Goal: Task Accomplishment & Management: Manage account settings

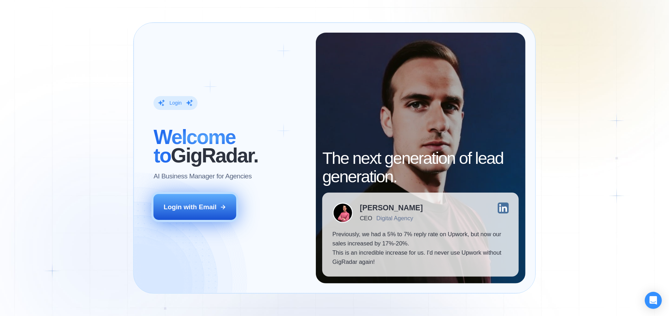
click at [214, 206] on div "Login with Email" at bounding box center [190, 207] width 53 height 9
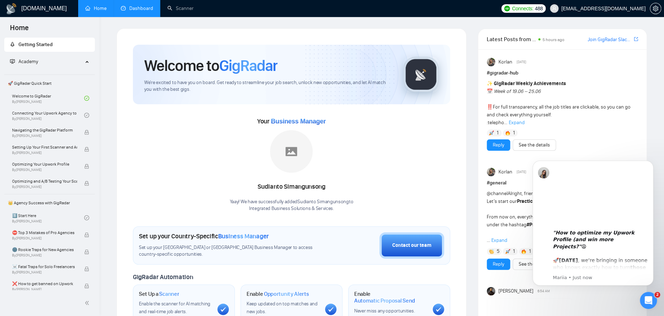
click at [137, 11] on link "Dashboard" at bounding box center [137, 8] width 32 height 6
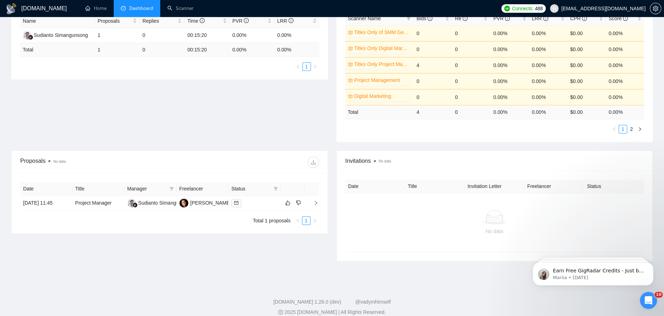
scroll to position [150, 0]
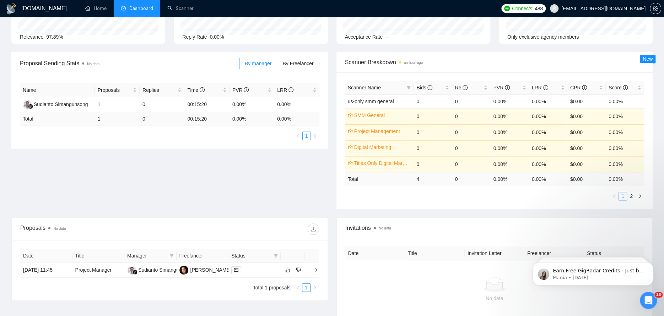
click at [142, 169] on div "Proposal Sending Stats No data By manager By Freelancer Name Proposals Replies …" at bounding box center [332, 134] width 650 height 165
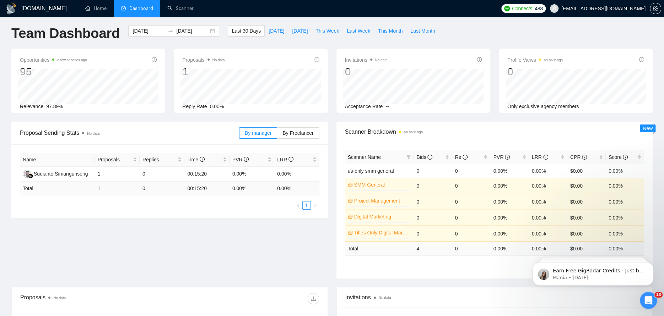
scroll to position [2, 0]
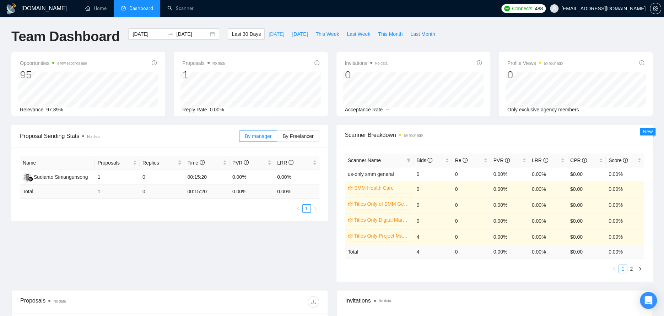
click at [268, 34] on span "Today" at bounding box center [276, 34] width 16 height 8
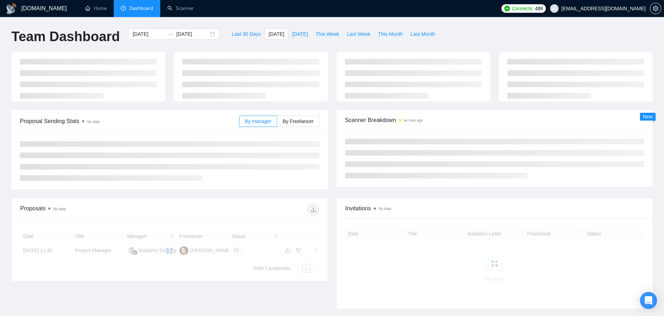
type input "2025-08-13"
